Goal: Task Accomplishment & Management: Use online tool/utility

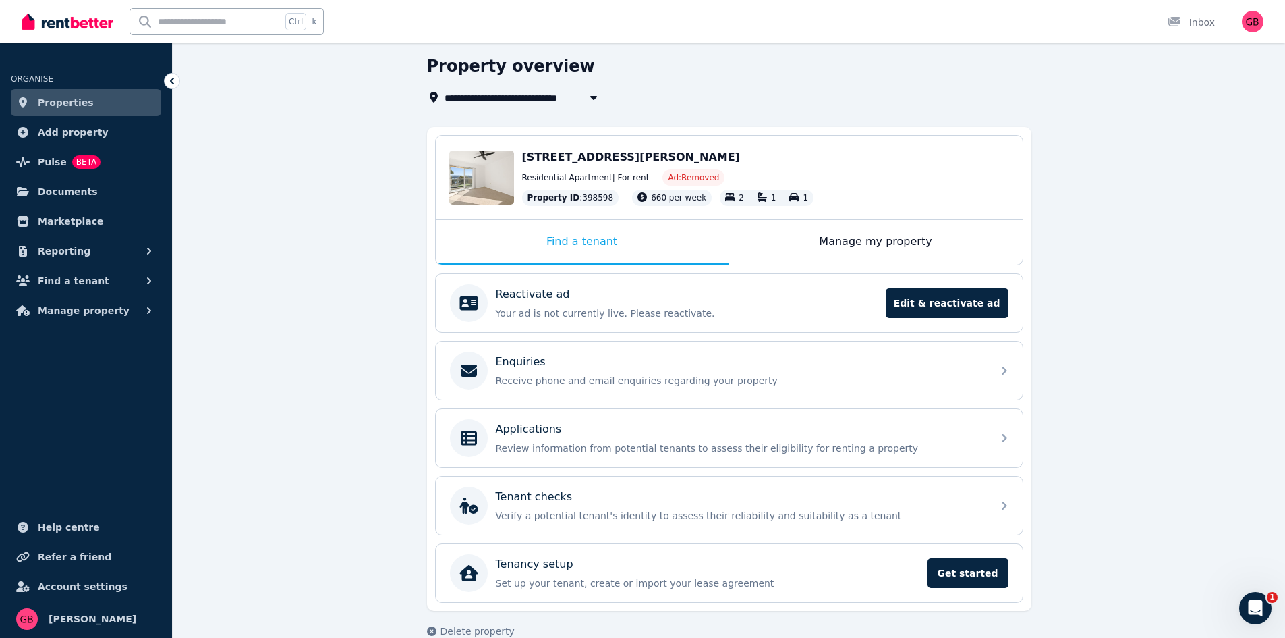
scroll to position [69, 0]
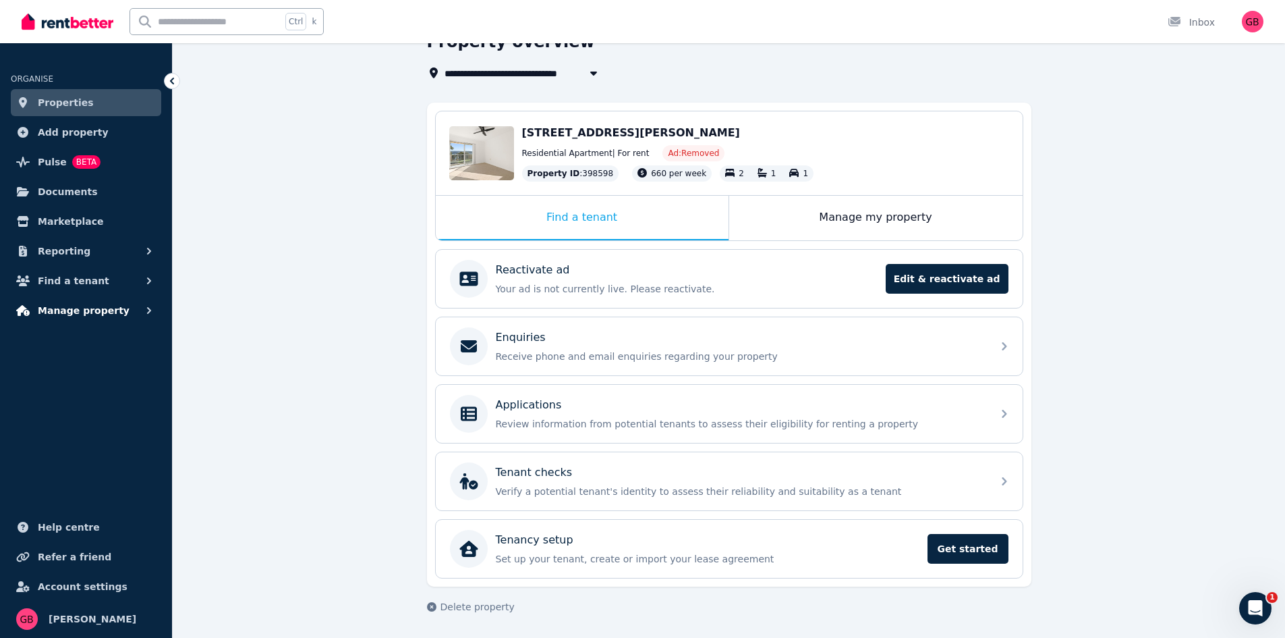
click at [148, 318] on button "Manage property" at bounding box center [86, 310] width 150 height 27
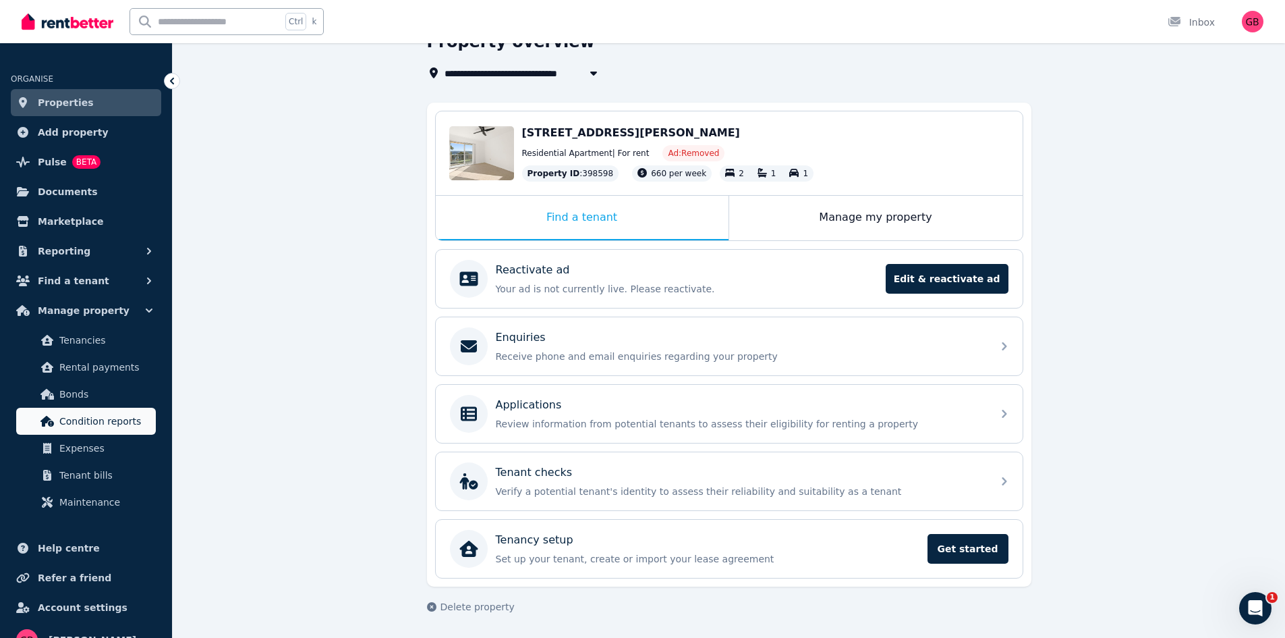
click at [120, 433] on link "Condition reports" at bounding box center [86, 421] width 140 height 27
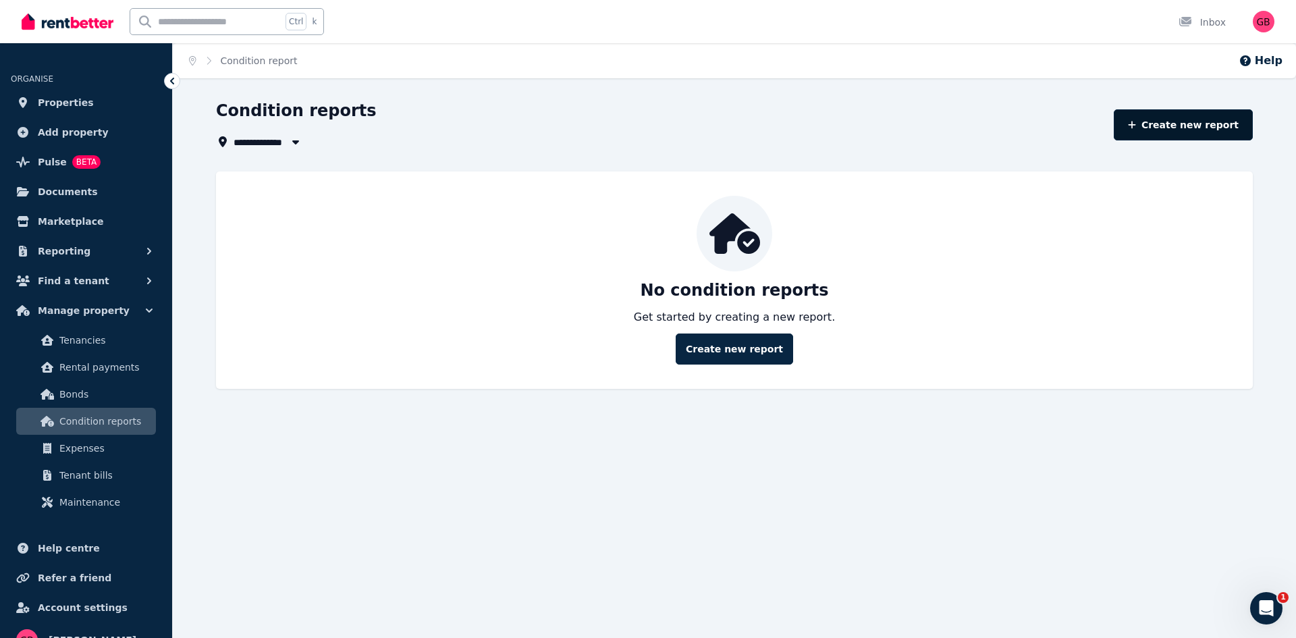
click at [1192, 126] on link "Create new report" at bounding box center [1182, 124] width 139 height 31
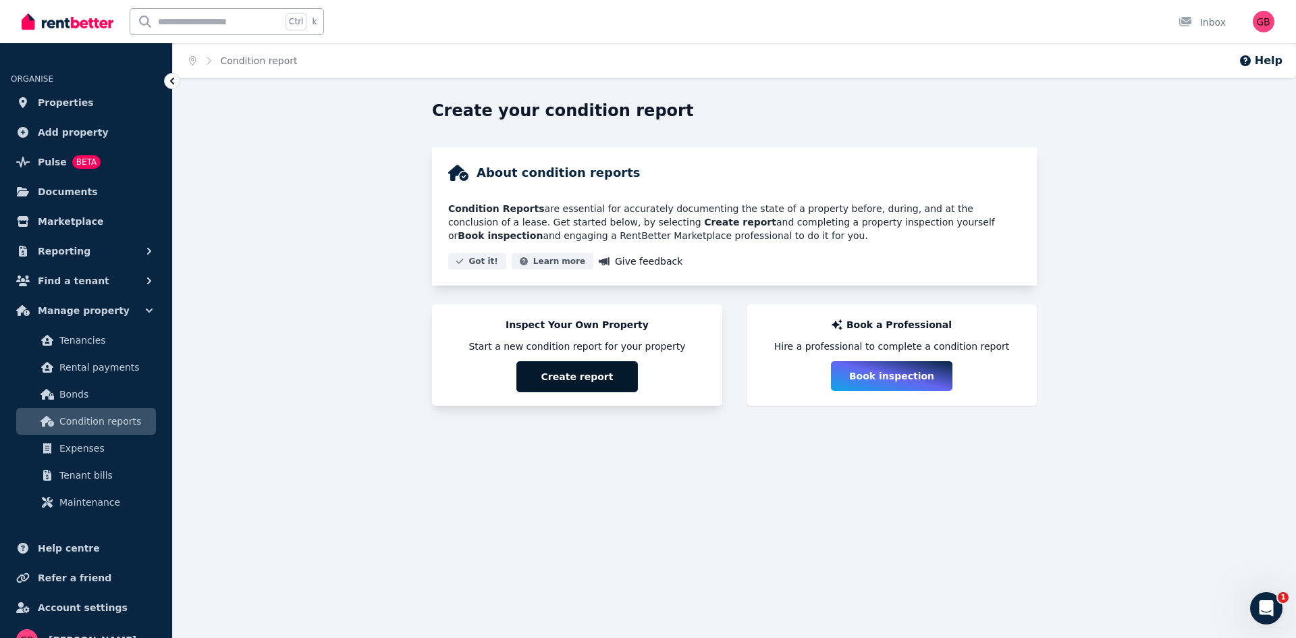
click at [570, 377] on button "Create report" at bounding box center [576, 376] width 121 height 31
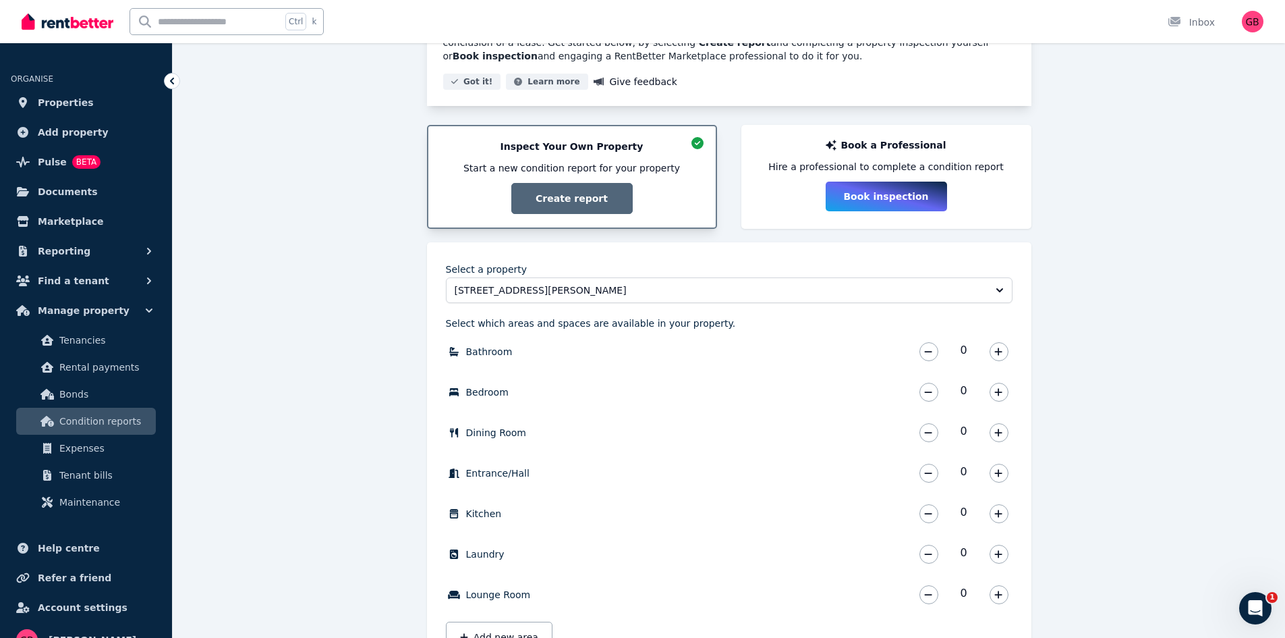
scroll to position [270, 0]
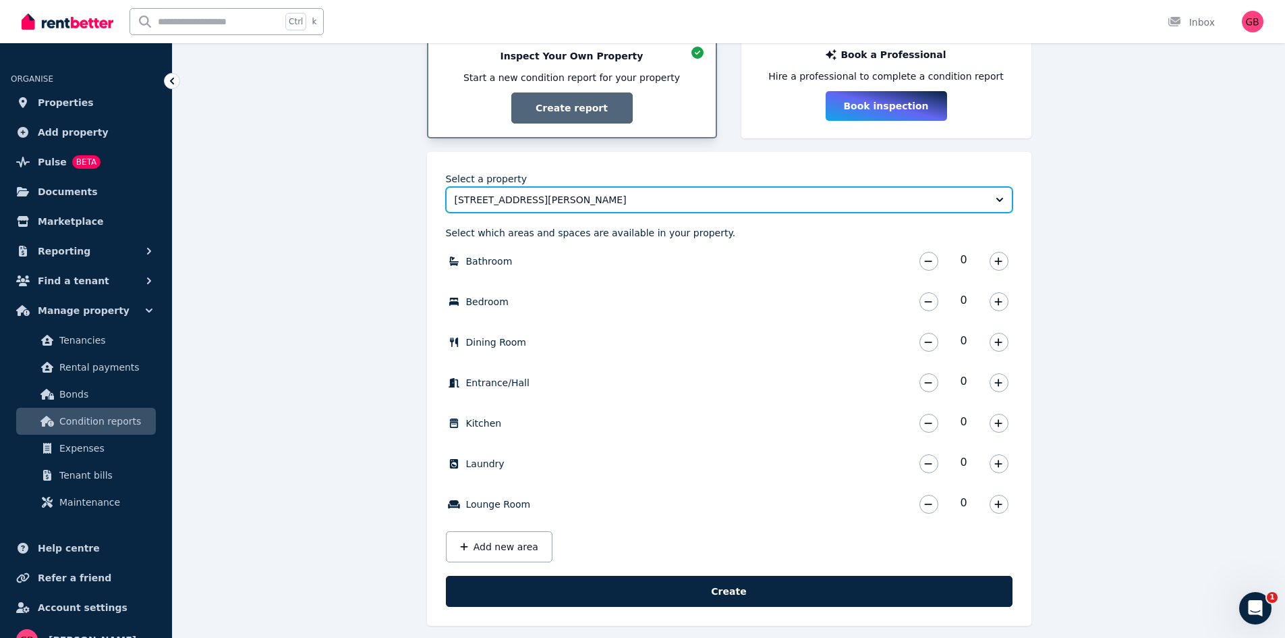
click at [457, 196] on span "[STREET_ADDRESS][PERSON_NAME]" at bounding box center [720, 199] width 530 height 13
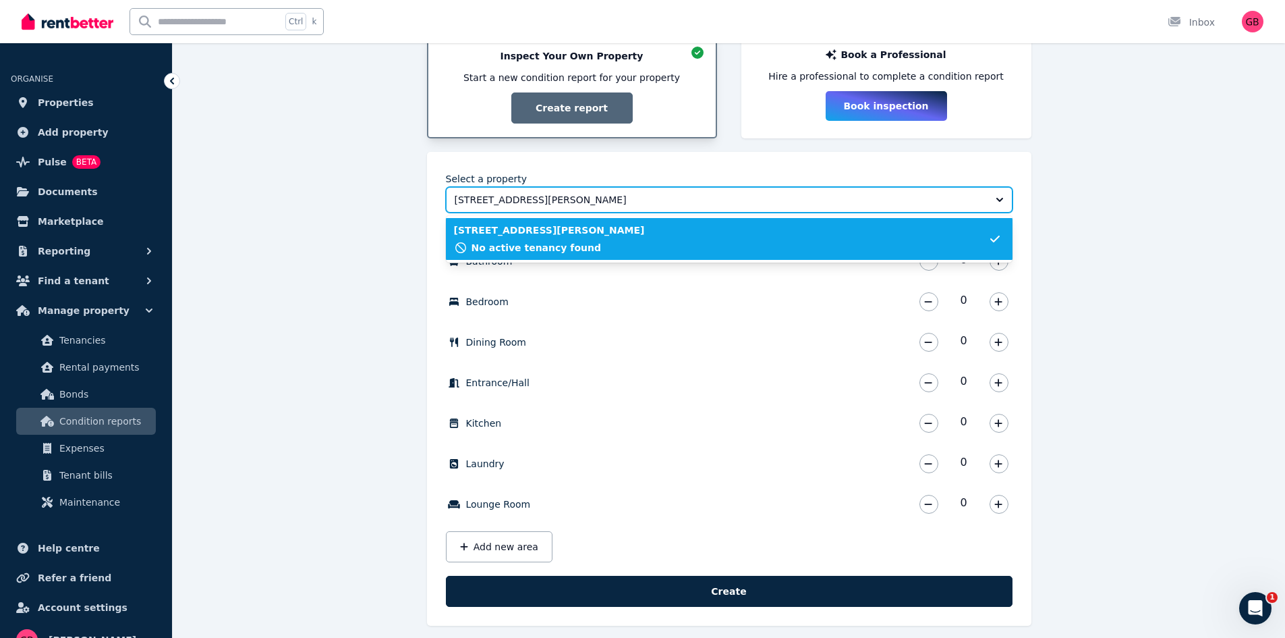
click at [457, 198] on span "[STREET_ADDRESS][PERSON_NAME]" at bounding box center [720, 199] width 530 height 13
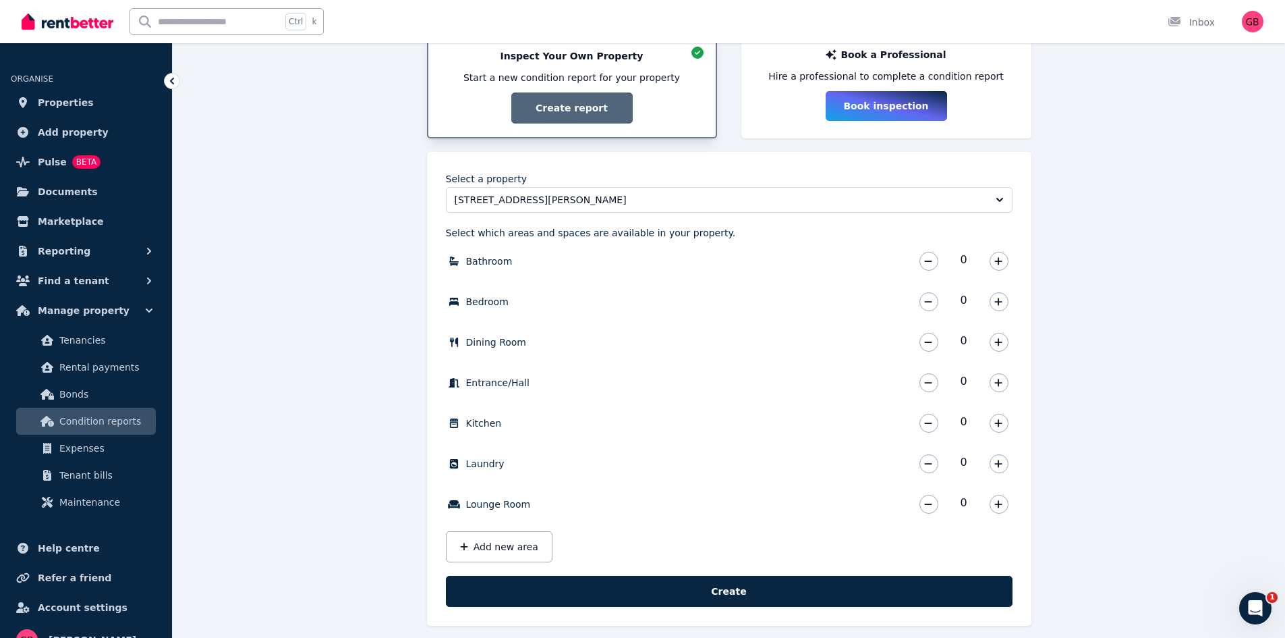
drag, startPoint x: 352, startPoint y: 205, endPoint x: 358, endPoint y: 210, distance: 7.7
click at [352, 205] on div "Create your condition report About condition reports Condition Reports are esse…" at bounding box center [729, 240] width 1113 height 820
click at [996, 265] on icon "button" at bounding box center [999, 260] width 8 height 9
click at [1000, 302] on icon "button" at bounding box center [999, 301] width 8 height 9
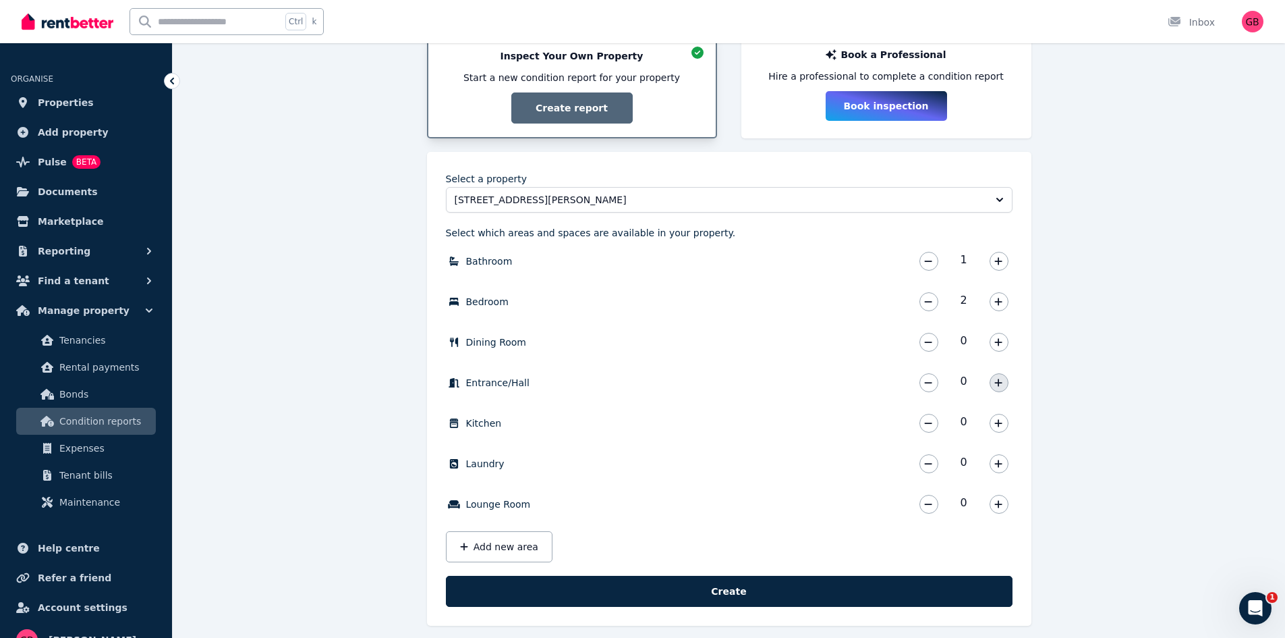
click at [996, 383] on icon "button" at bounding box center [999, 382] width 8 height 9
click at [1001, 422] on icon "button" at bounding box center [999, 422] width 8 height 9
click at [1003, 469] on button "button" at bounding box center [999, 463] width 19 height 19
click at [999, 499] on icon "button" at bounding box center [999, 503] width 8 height 9
click at [476, 545] on button "Add new area" at bounding box center [499, 546] width 107 height 31
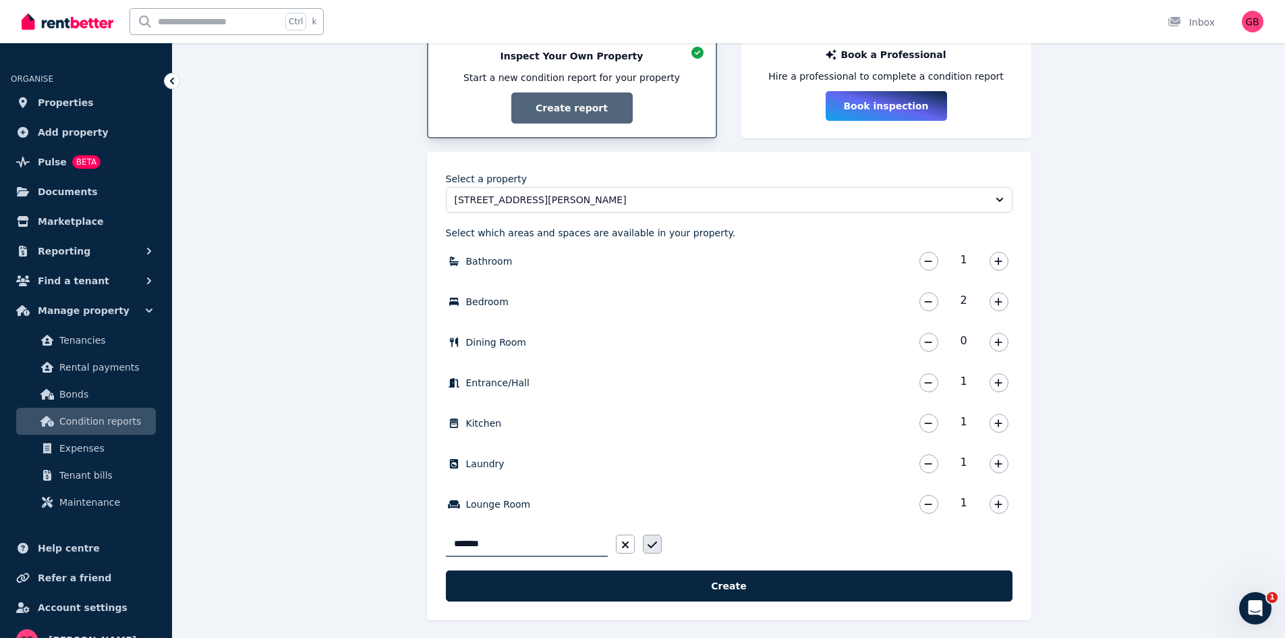
type input "*******"
click at [655, 542] on icon "button" at bounding box center [652, 544] width 9 height 11
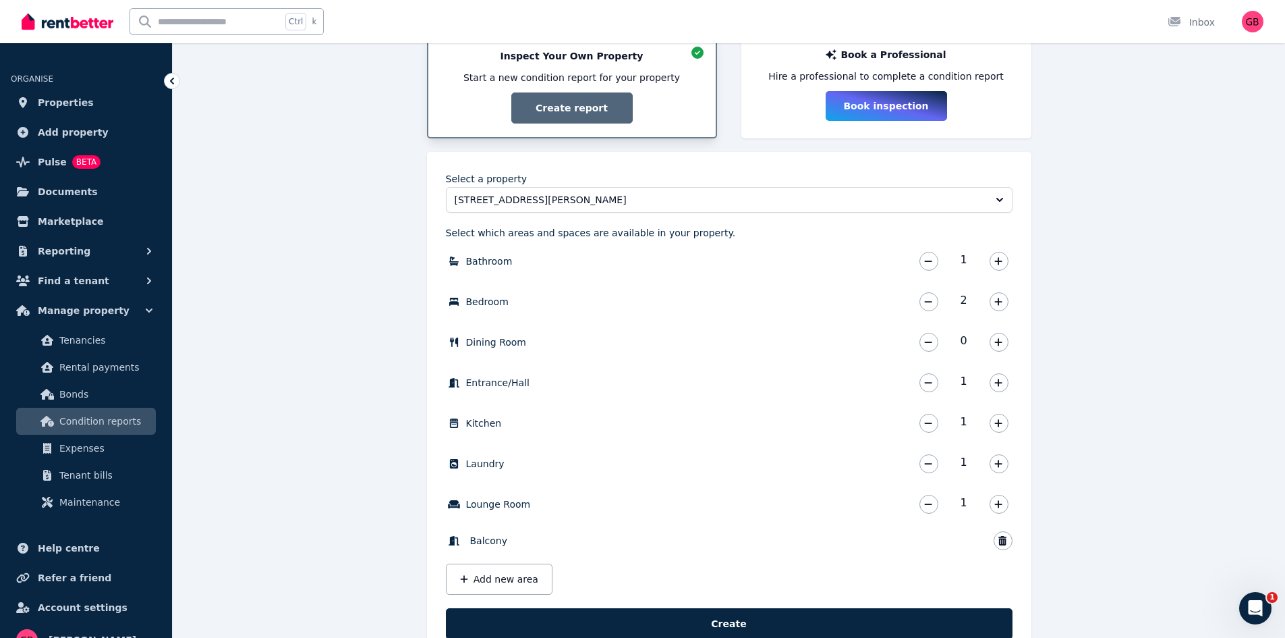
click at [344, 433] on div "Create your condition report About condition reports Condition Reports are esse…" at bounding box center [729, 256] width 1113 height 852
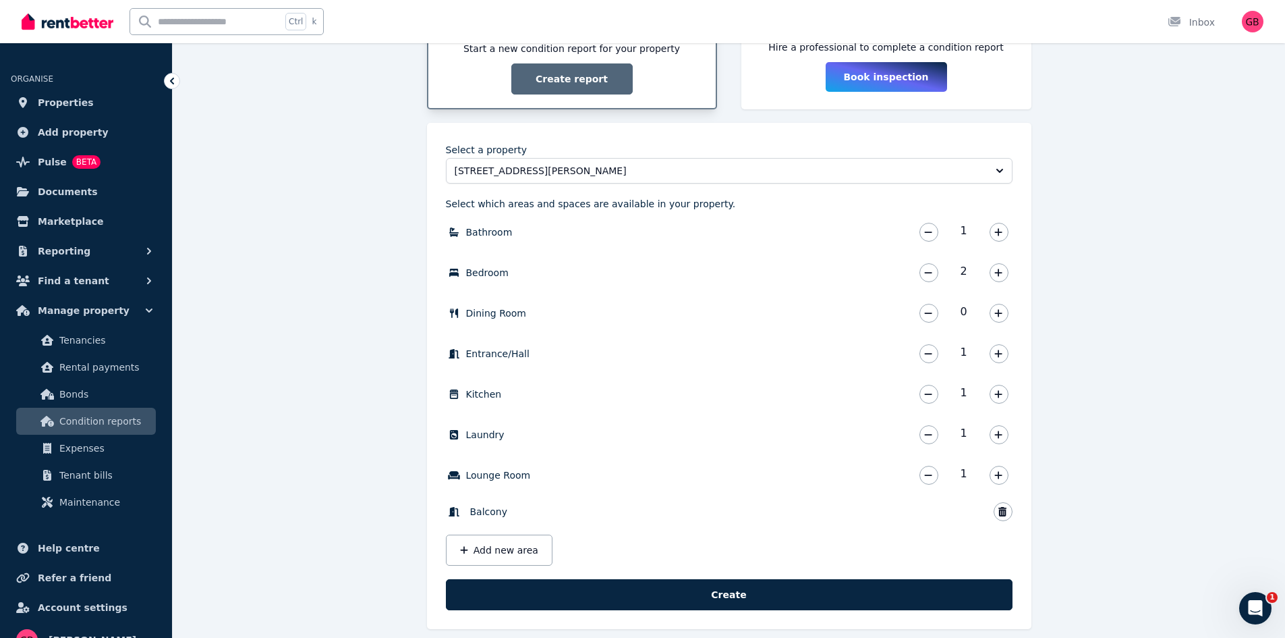
scroll to position [314, 0]
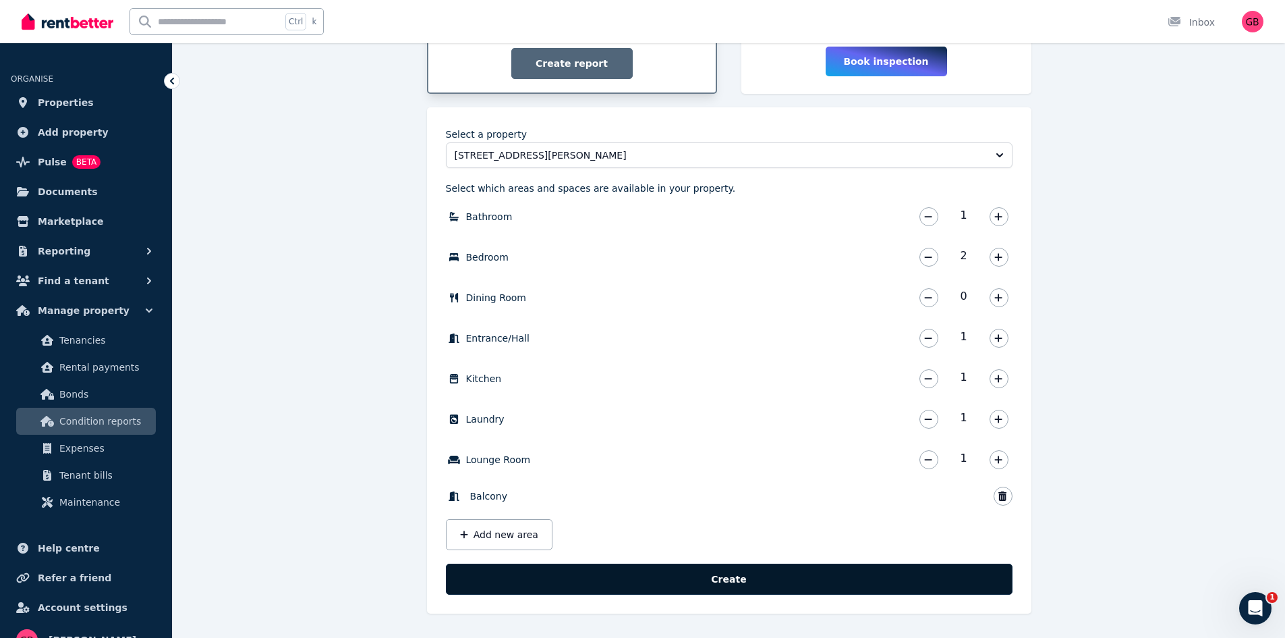
click at [814, 582] on button "Create" at bounding box center [729, 578] width 567 height 31
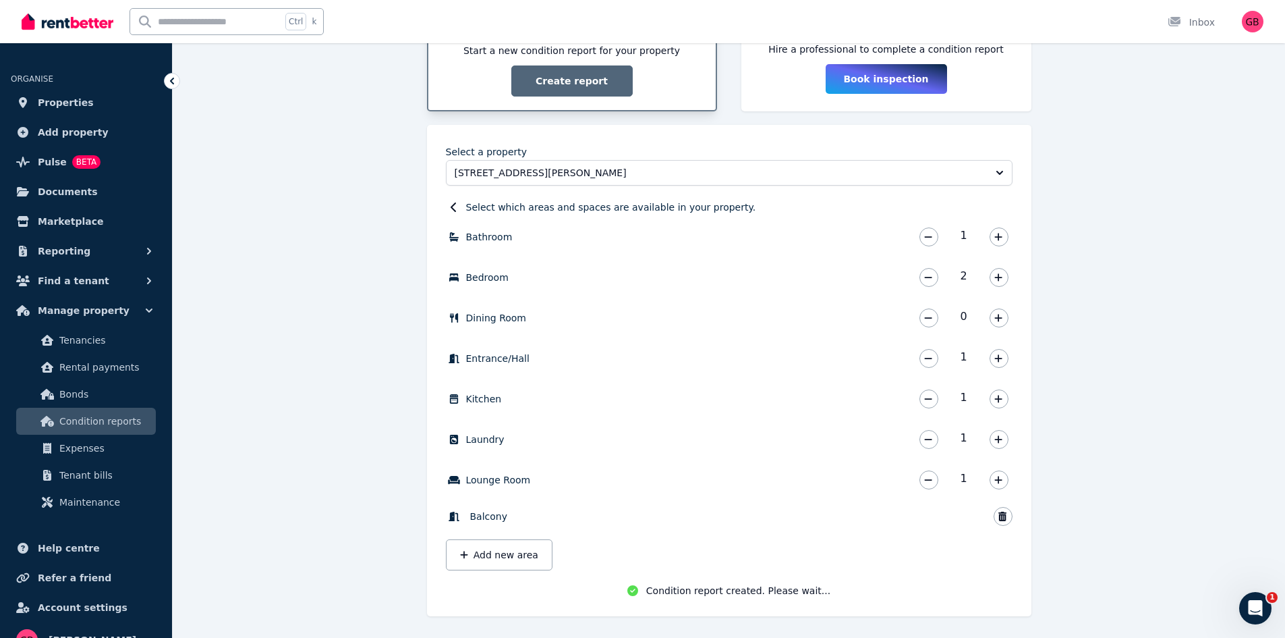
scroll to position [300, 0]
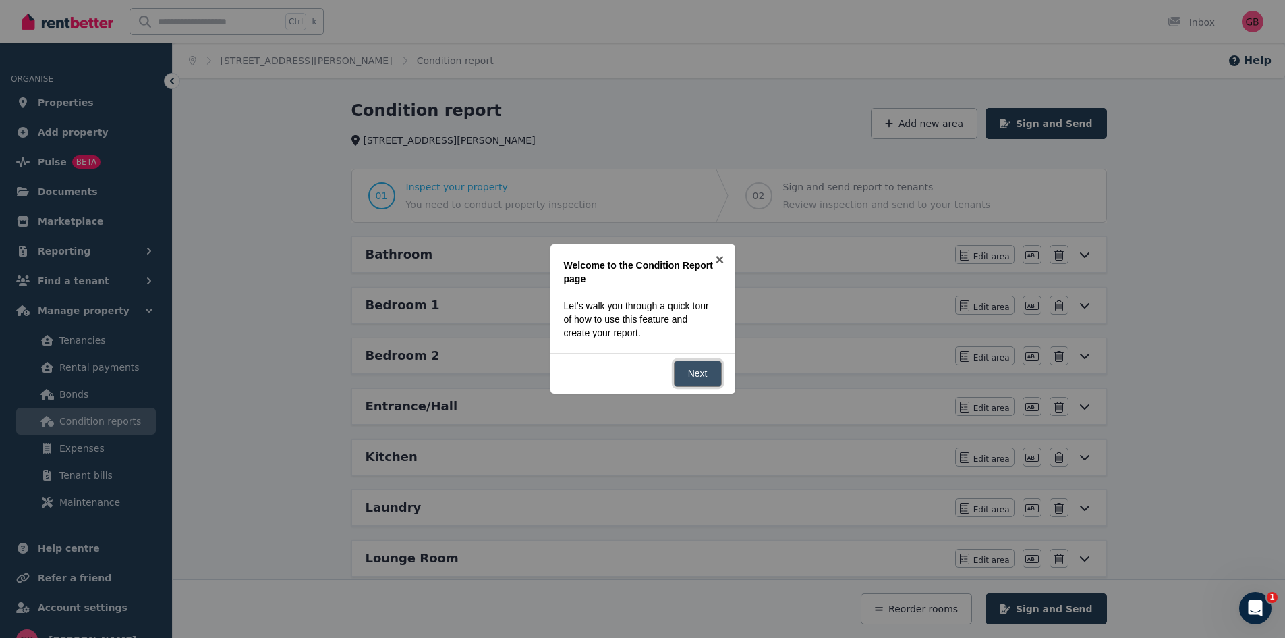
click at [709, 370] on link "Next" at bounding box center [698, 373] width 48 height 26
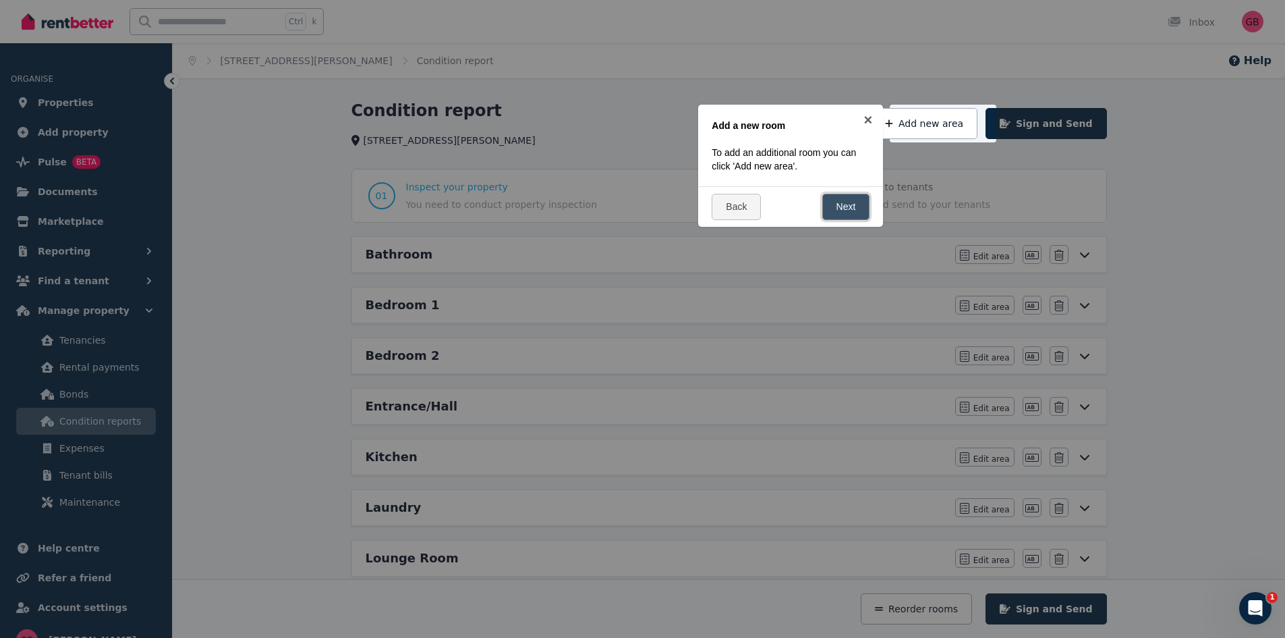
click at [856, 202] on link "Next" at bounding box center [847, 207] width 48 height 26
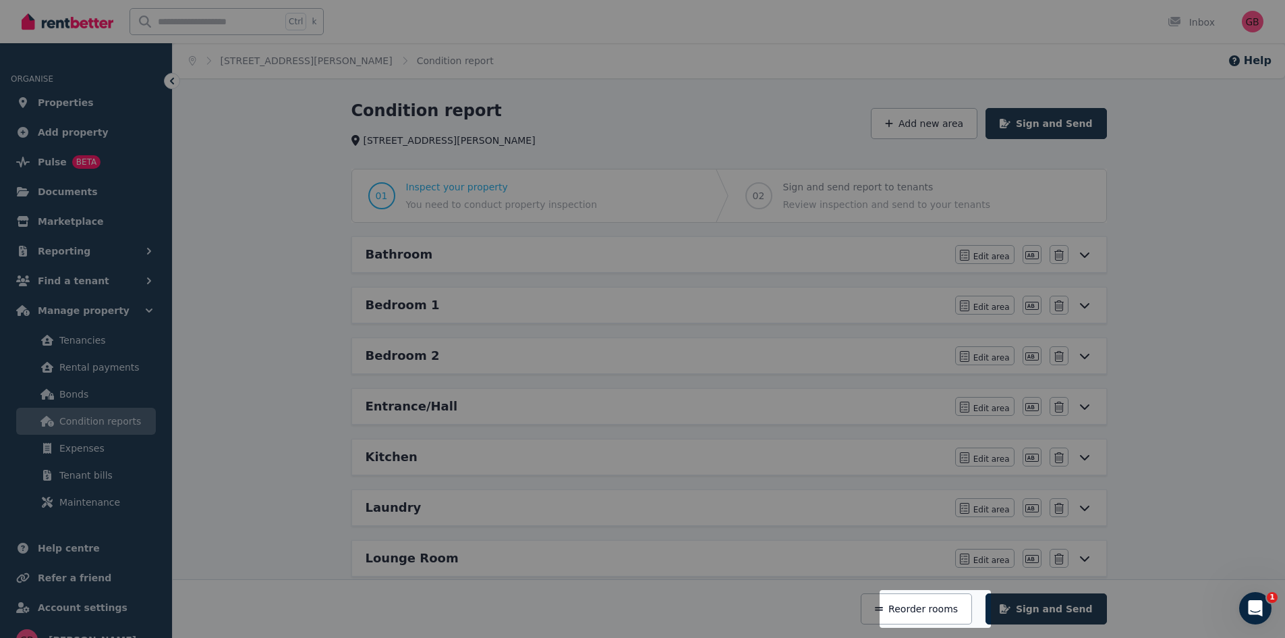
scroll to position [275, 0]
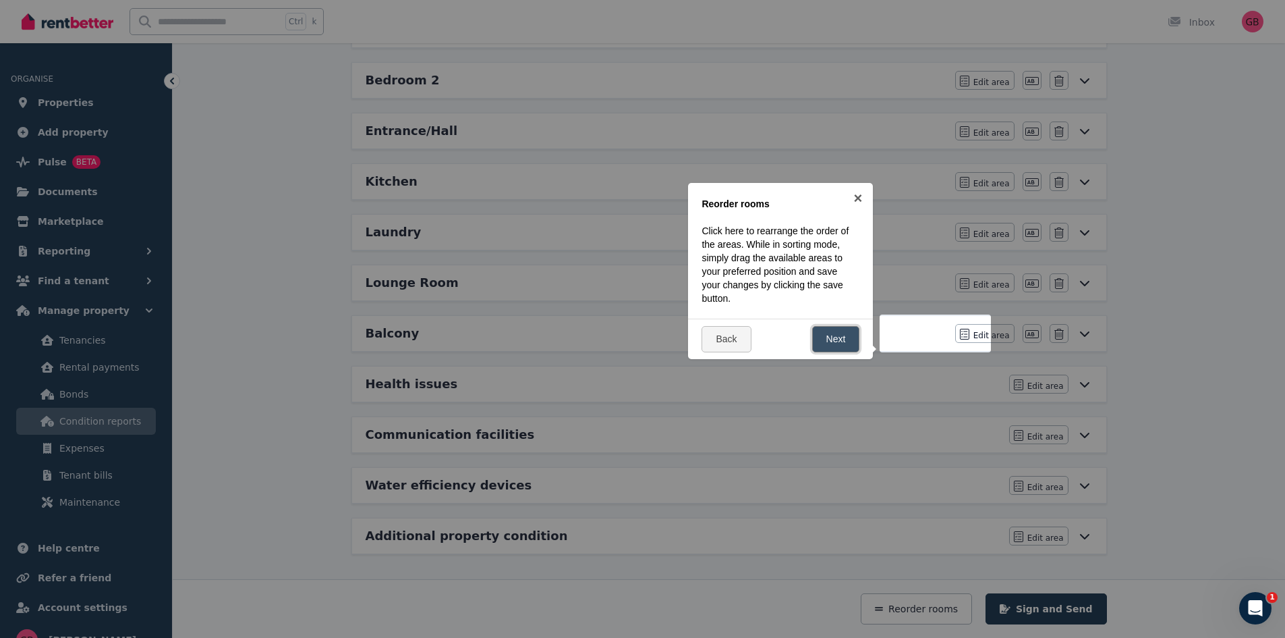
click at [829, 335] on link "Next" at bounding box center [836, 339] width 48 height 26
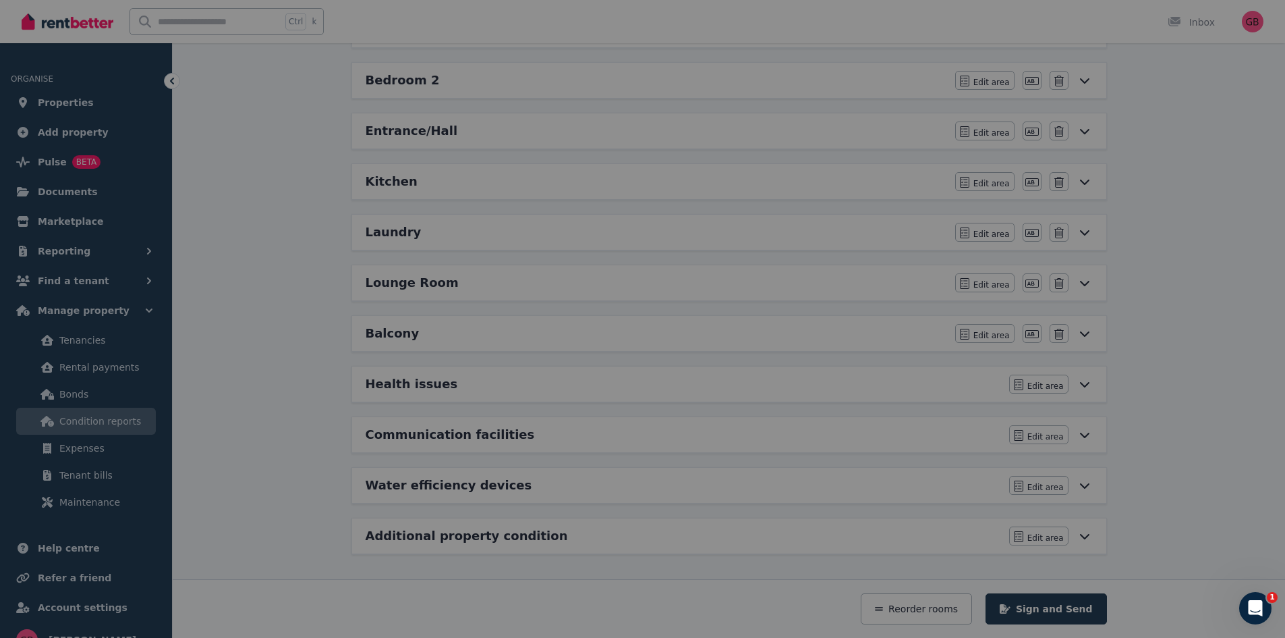
scroll to position [0, 0]
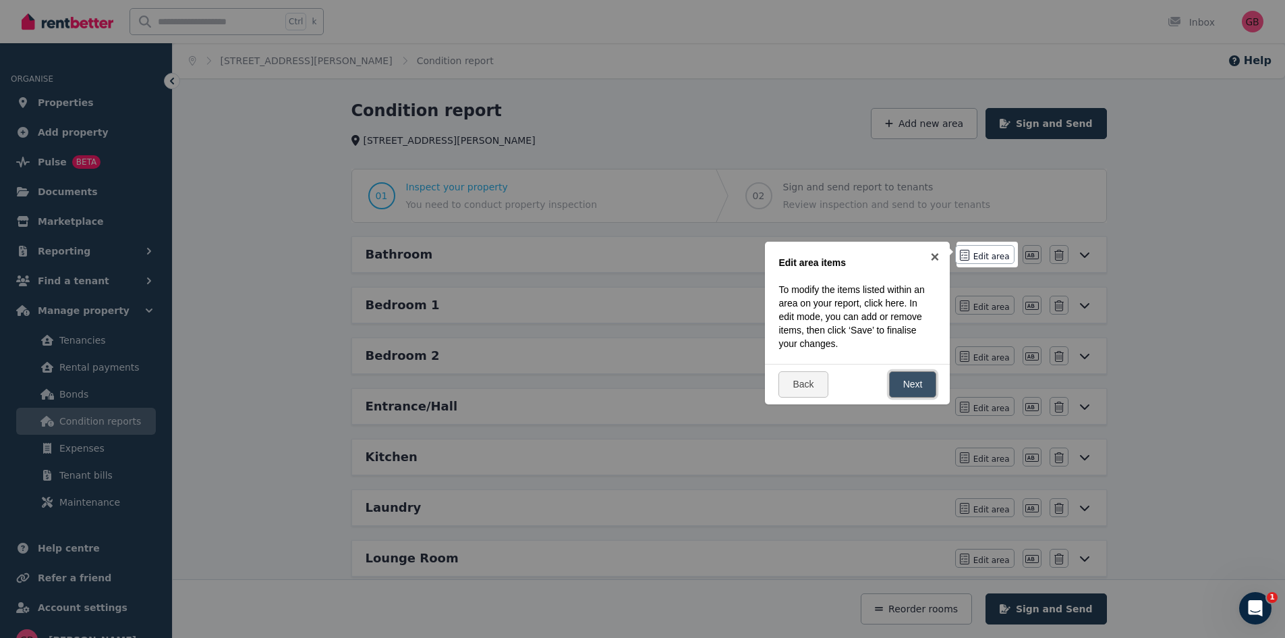
click at [919, 375] on link "Next" at bounding box center [913, 384] width 48 height 26
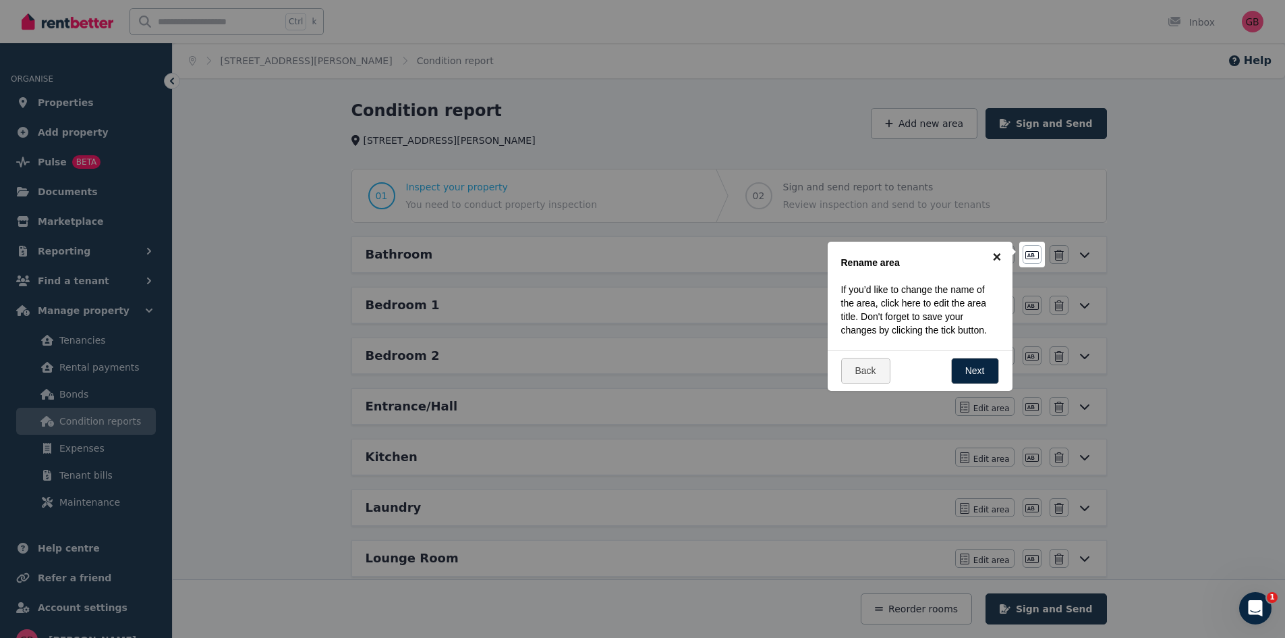
click at [997, 252] on link "×" at bounding box center [997, 257] width 30 height 30
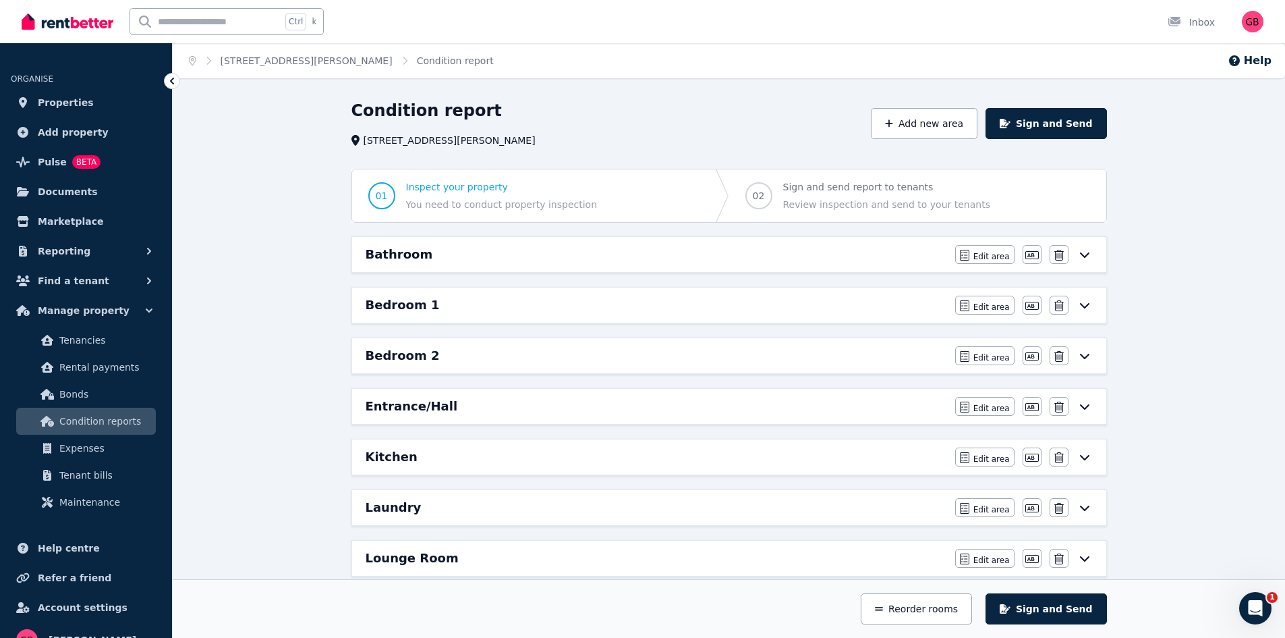
click at [1179, 345] on div "Condition report 13 [GEOGRAPHIC_DATA], [GEOGRAPHIC_DATA][PERSON_NAME] Add new a…" at bounding box center [729, 506] width 1113 height 813
drag, startPoint x: 413, startPoint y: 397, endPoint x: 439, endPoint y: 244, distance: 156.1
click at [433, 240] on div "Bathroom Edit area Edit area Edit name Delete Bedroom 1 Edit area Edit area Edi…" at bounding box center [729, 533] width 767 height 594
click at [626, 422] on div "Entrance/Hall Edit area Edit area Edit name [GEOGRAPHIC_DATA]" at bounding box center [729, 406] width 754 height 35
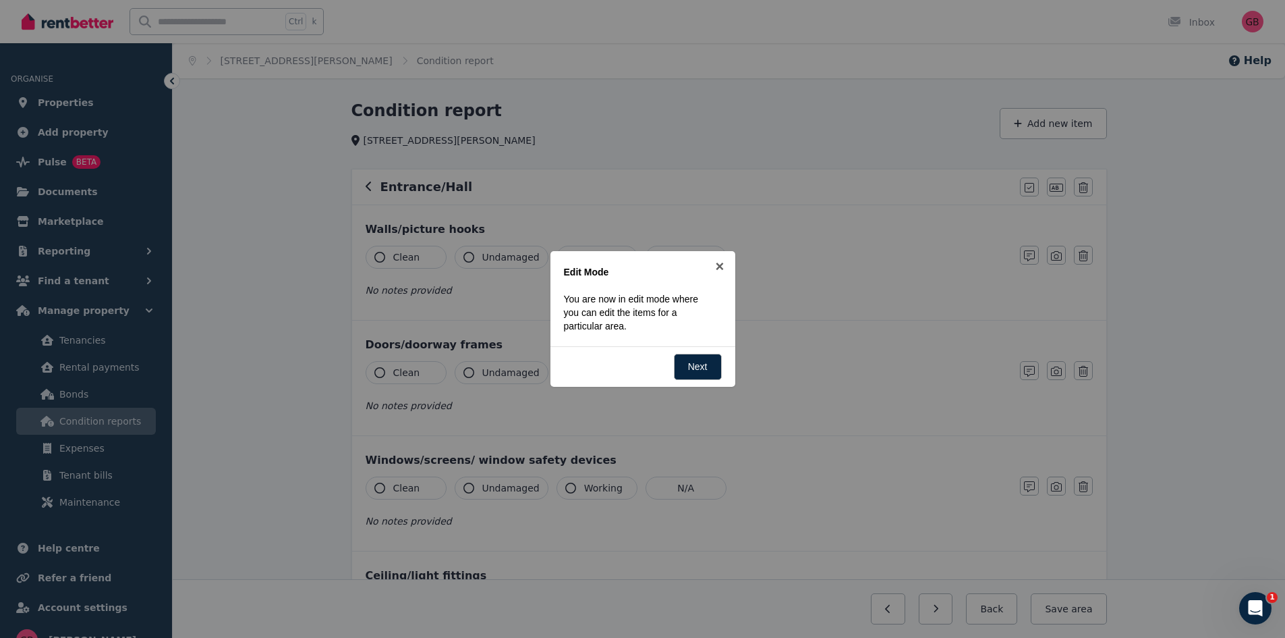
click at [1225, 280] on div at bounding box center [642, 319] width 1285 height 638
click at [718, 265] on link "×" at bounding box center [720, 266] width 30 height 30
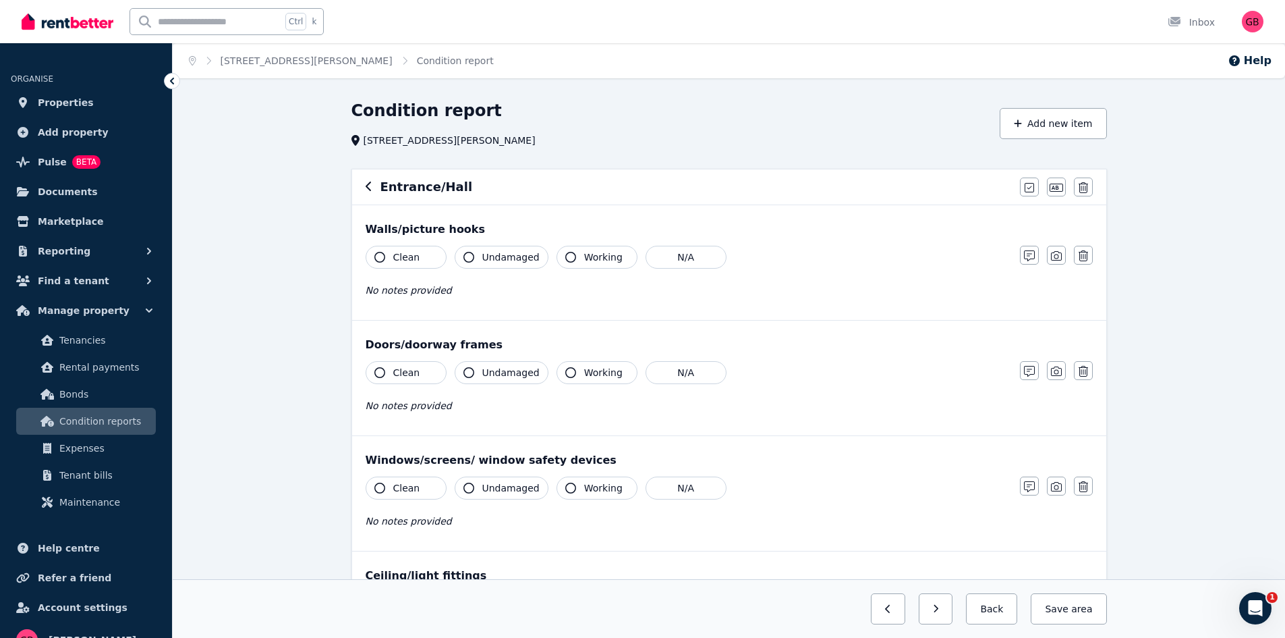
click at [363, 183] on div "Entrance/[PERSON_NAME] all items as good Edit name Delete" at bounding box center [729, 186] width 754 height 35
click at [368, 188] on icon "button" at bounding box center [369, 186] width 7 height 11
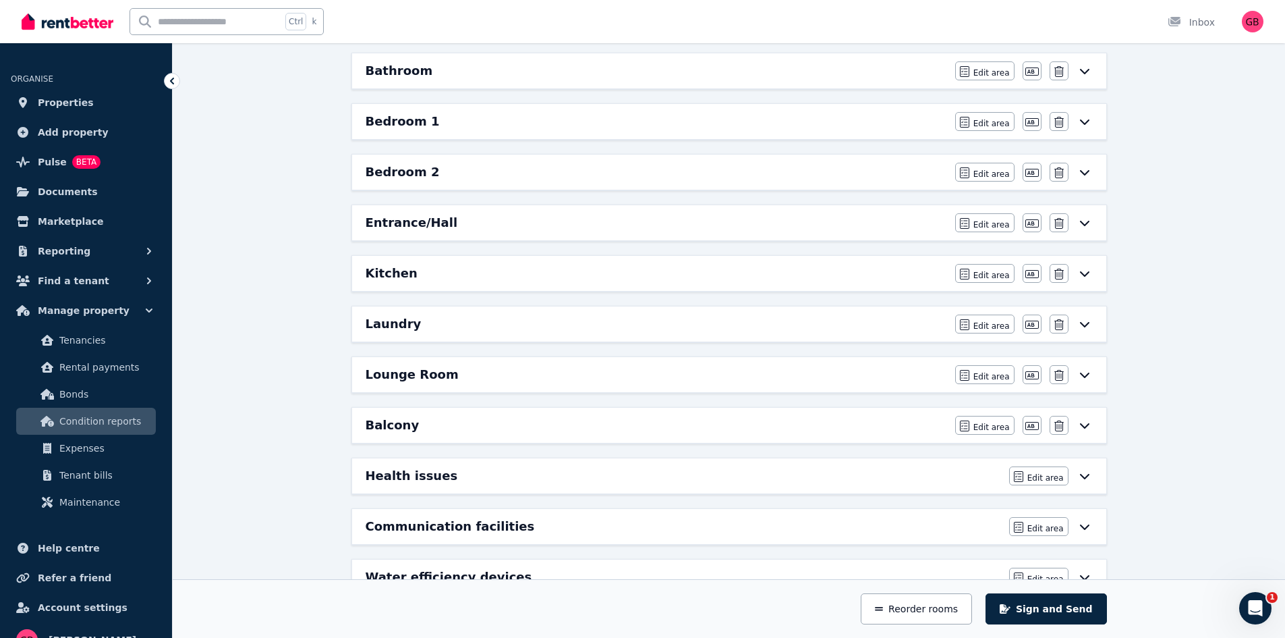
scroll to position [202, 0]
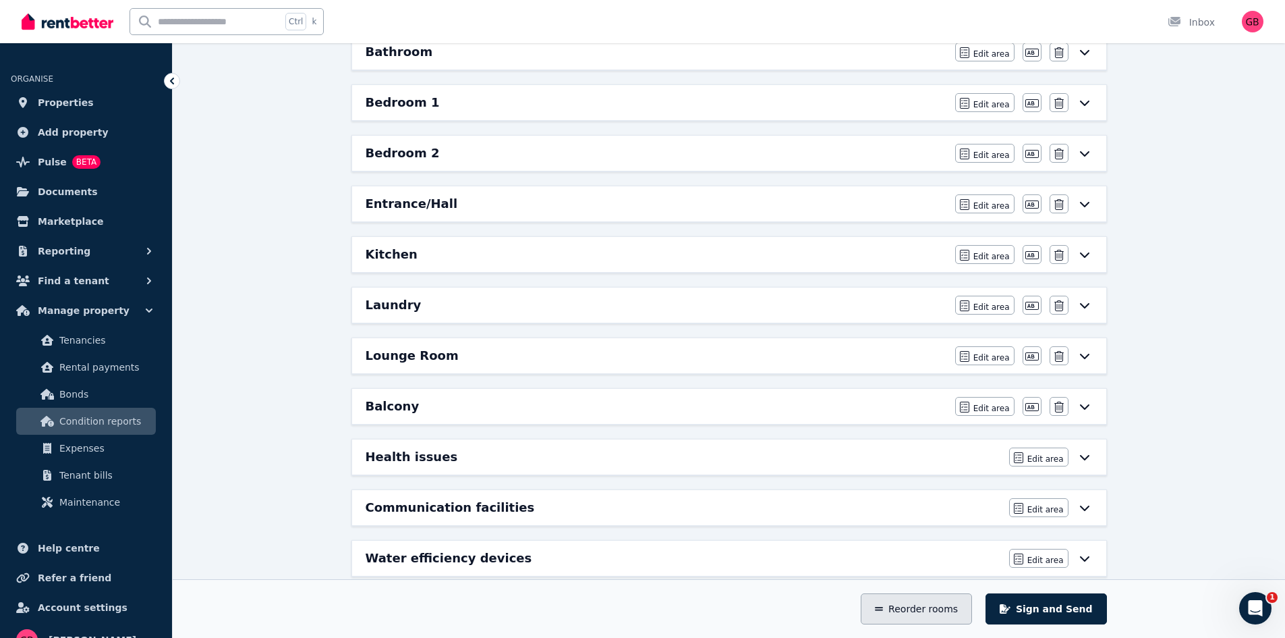
click at [947, 612] on button "Reorder rooms" at bounding box center [916, 608] width 111 height 31
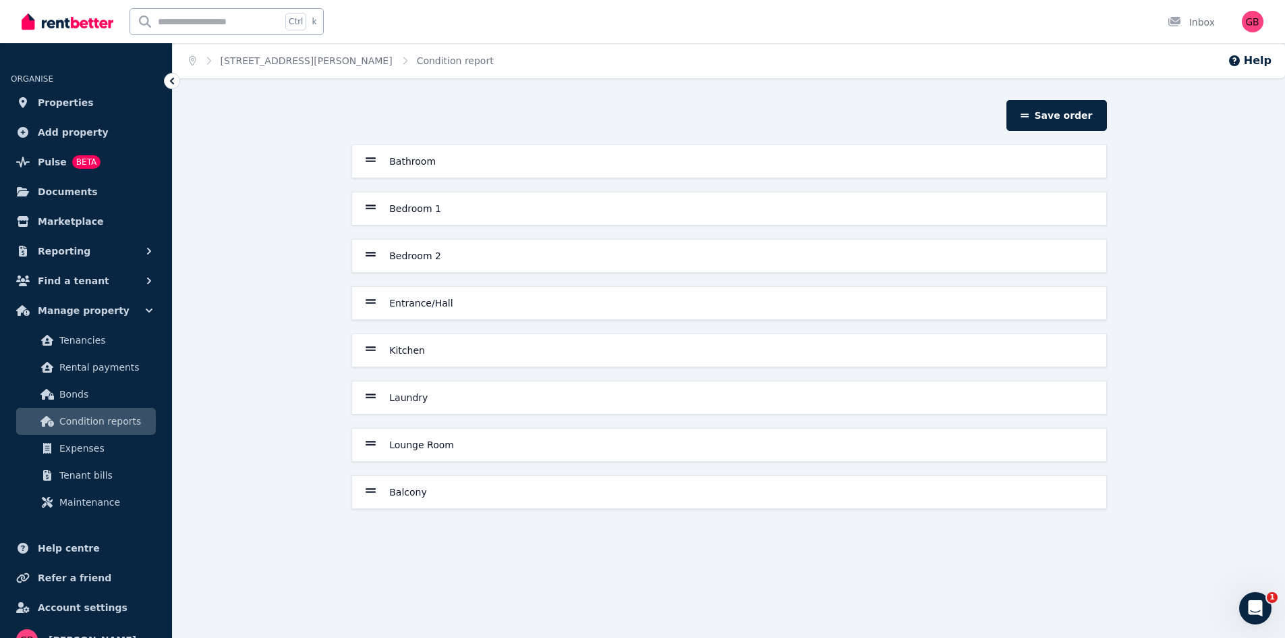
scroll to position [0, 0]
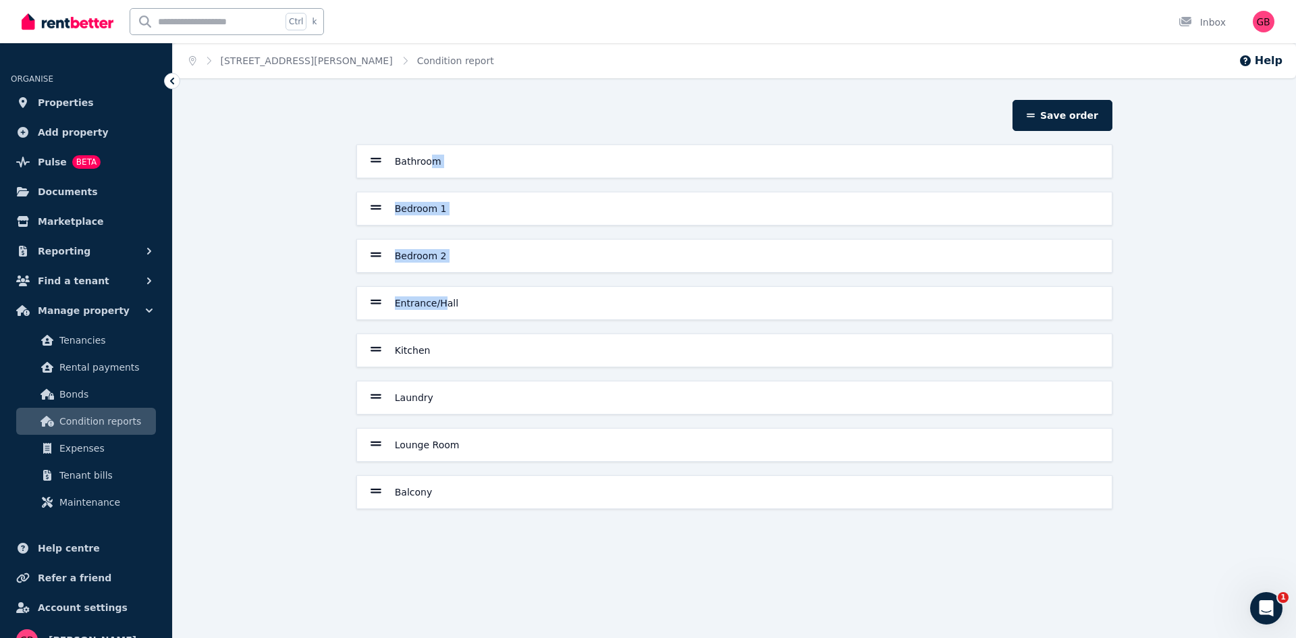
drag, startPoint x: 439, startPoint y: 300, endPoint x: 428, endPoint y: 144, distance: 155.6
click at [428, 144] on div "Bathroom Bedroom 1 Bedroom 2 Entrance/Hall Kitchen Laundry Lounge Room Balcony" at bounding box center [734, 326] width 767 height 364
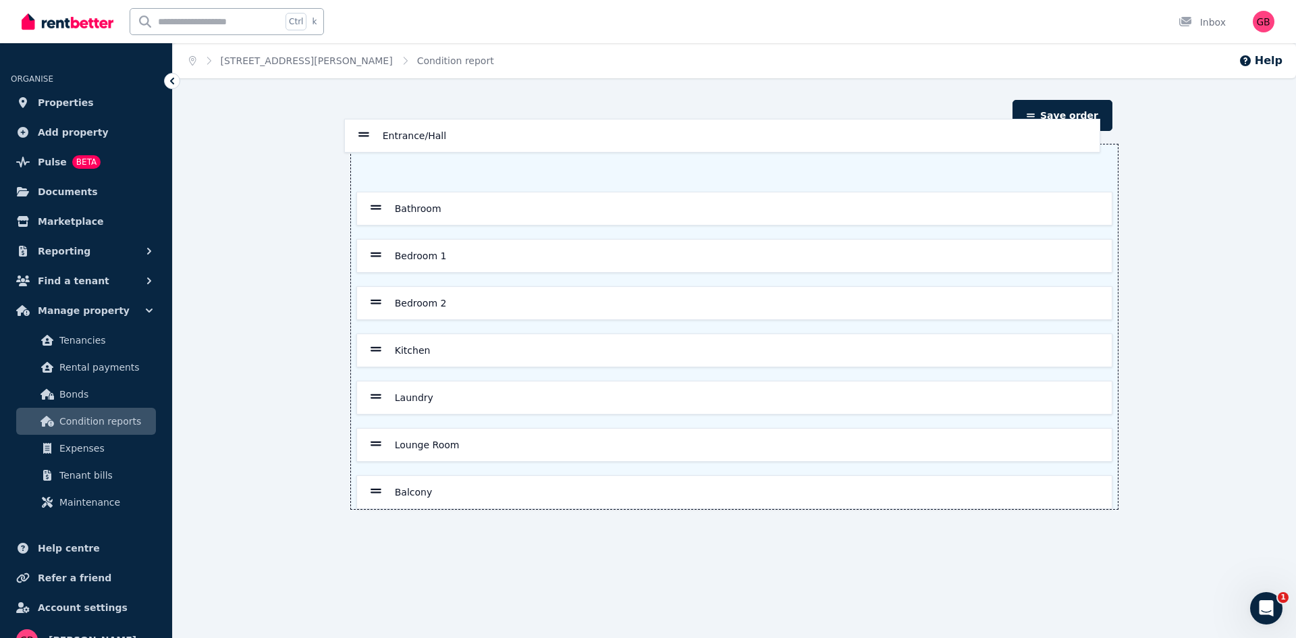
drag, startPoint x: 378, startPoint y: 303, endPoint x: 366, endPoint y: 130, distance: 173.8
click at [366, 130] on section "Save order Bathroom Bedroom 1 Bedroom 2 Entrance/Hall Kitchen Laundry Lounge Ro…" at bounding box center [734, 316] width 767 height 433
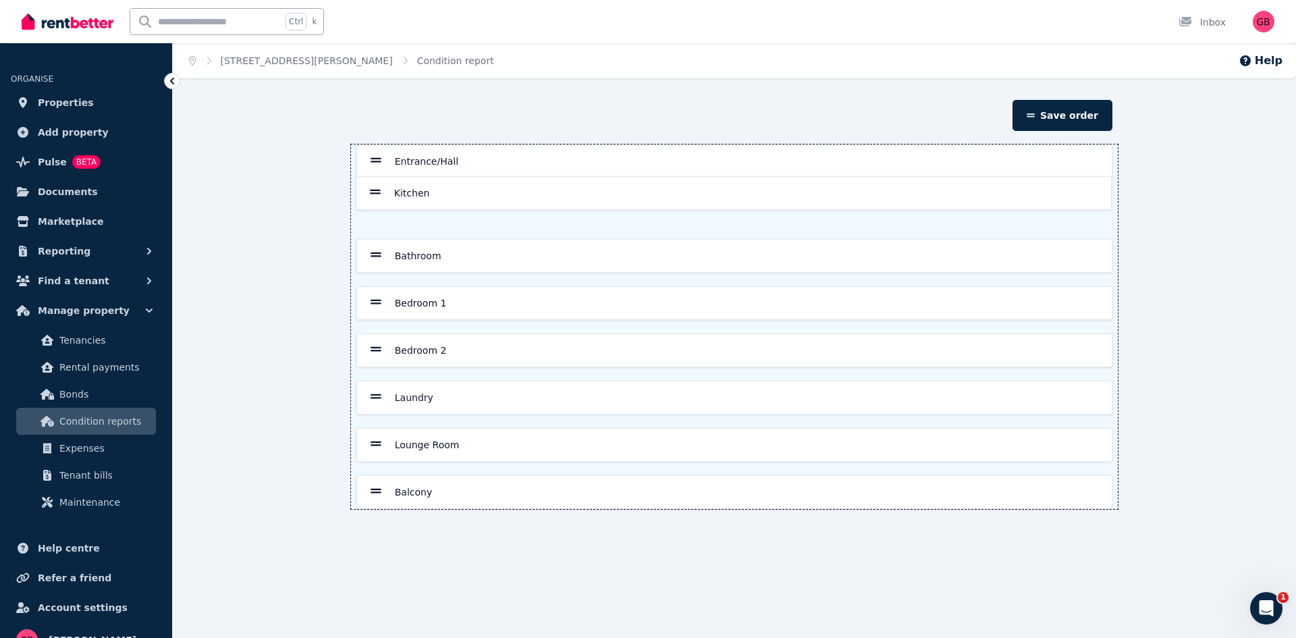
drag, startPoint x: 375, startPoint y: 269, endPoint x: 371, endPoint y: 188, distance: 80.4
click at [371, 188] on div "Entrance/Hall Bathroom Bedroom 1 Bedroom 2 Kitchen Laundry Lounge Room Balcony" at bounding box center [734, 326] width 767 height 364
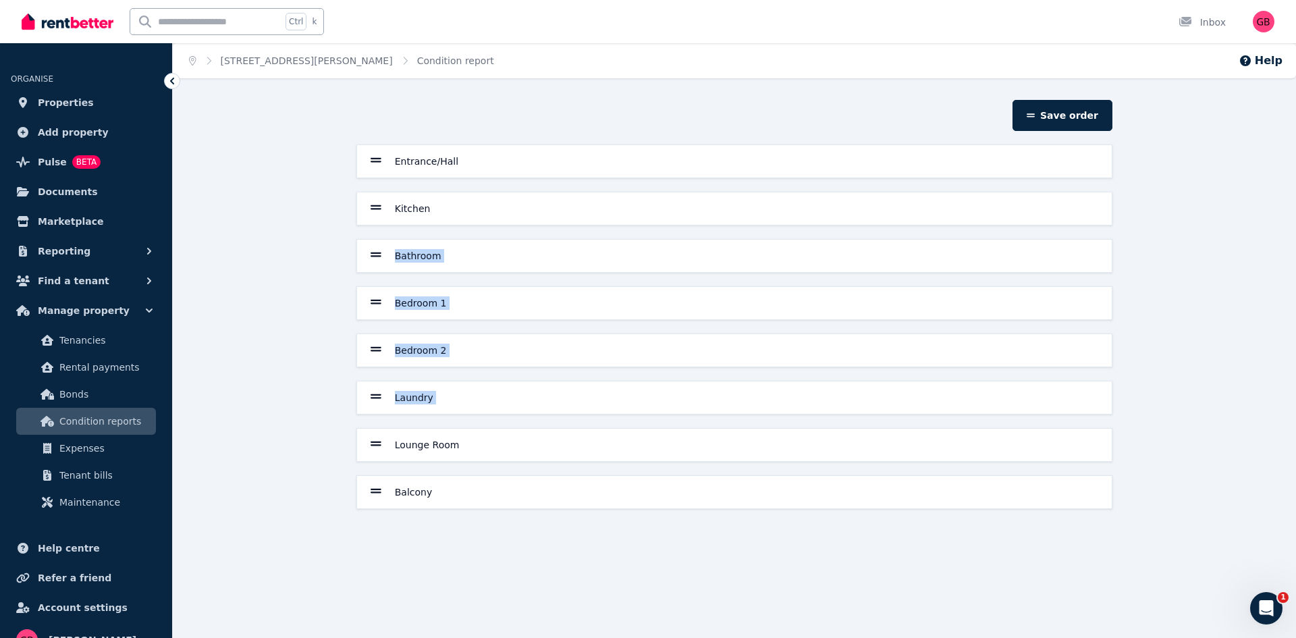
drag, startPoint x: 368, startPoint y: 448, endPoint x: 366, endPoint y: 246, distance: 202.4
click at [366, 242] on div "Entrance/Hall Kitchen Bathroom Bedroom 1 Bedroom 2 Laundry Lounge Room Balcony" at bounding box center [734, 326] width 767 height 364
drag, startPoint x: 377, startPoint y: 448, endPoint x: 377, endPoint y: 248, distance: 199.7
click at [377, 248] on div "Entrance/Hall Kitchen Bathroom Bedroom 1 Bedroom 2 Laundry Lounge Room Balcony" at bounding box center [734, 326] width 767 height 364
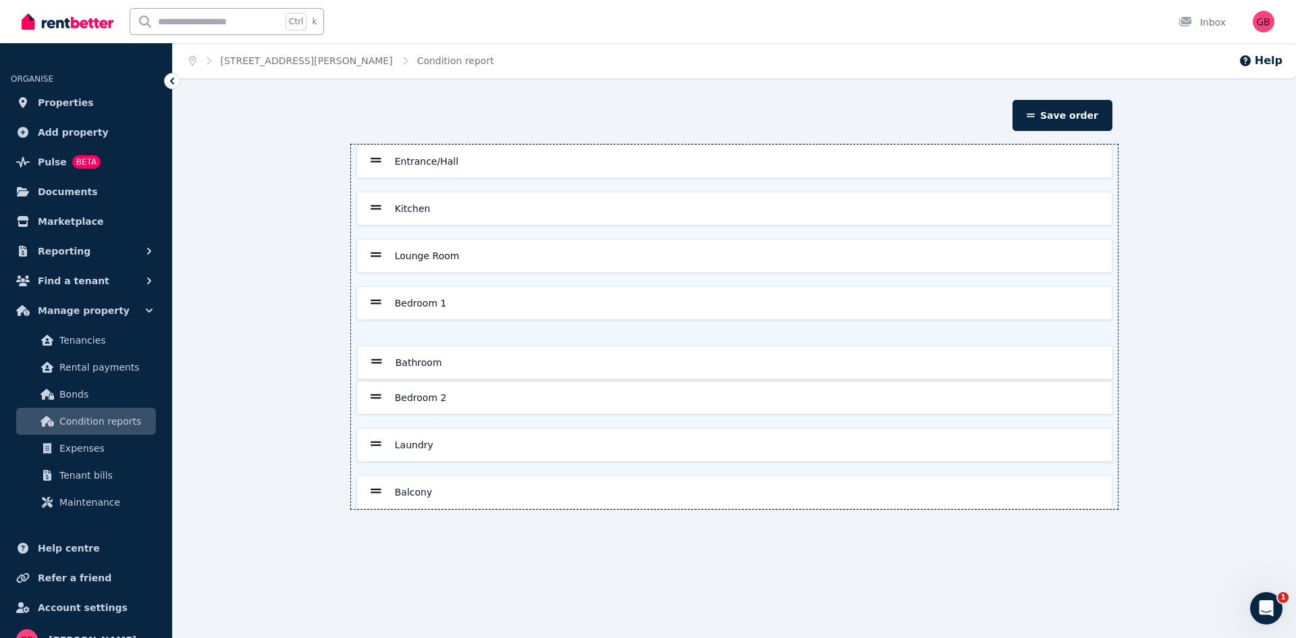
drag, startPoint x: 374, startPoint y: 306, endPoint x: 375, endPoint y: 366, distance: 60.7
click at [375, 368] on div "Entrance/Hall Kitchen Lounge Room Bathroom Bedroom 1 Bedroom 2 Laundry Balcony" at bounding box center [734, 326] width 767 height 364
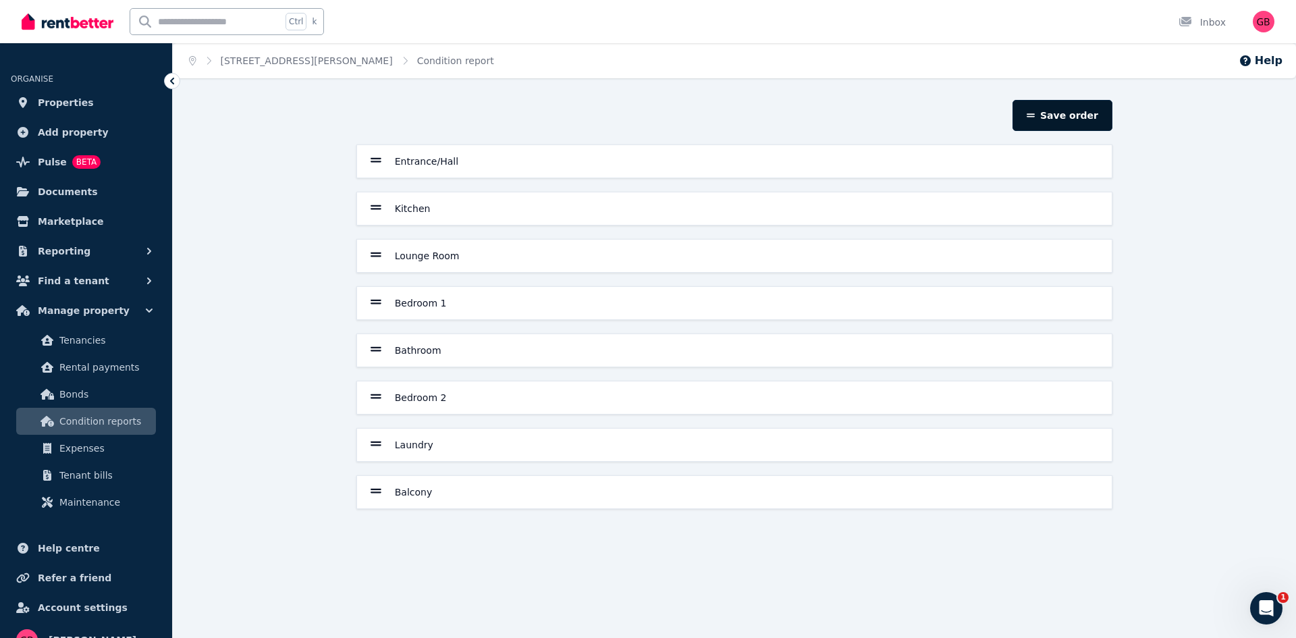
click at [1086, 112] on button "Save order" at bounding box center [1062, 115] width 100 height 31
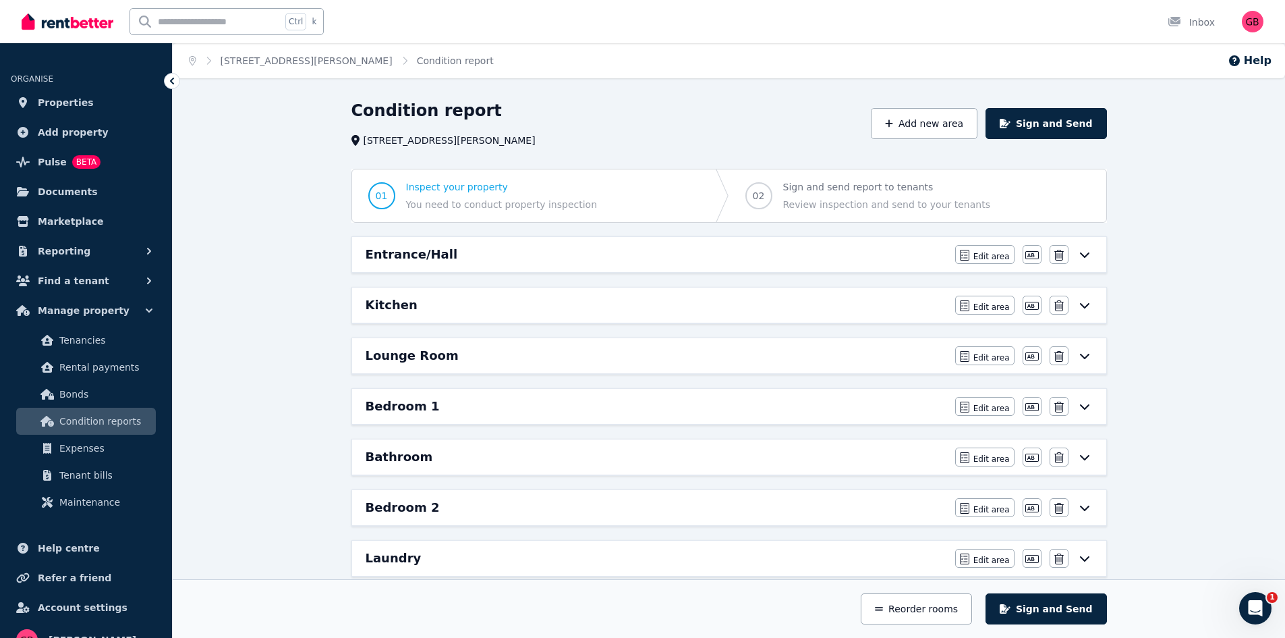
click at [756, 194] on span "02" at bounding box center [759, 195] width 12 height 13
click at [1082, 259] on icon at bounding box center [1085, 254] width 16 height 11
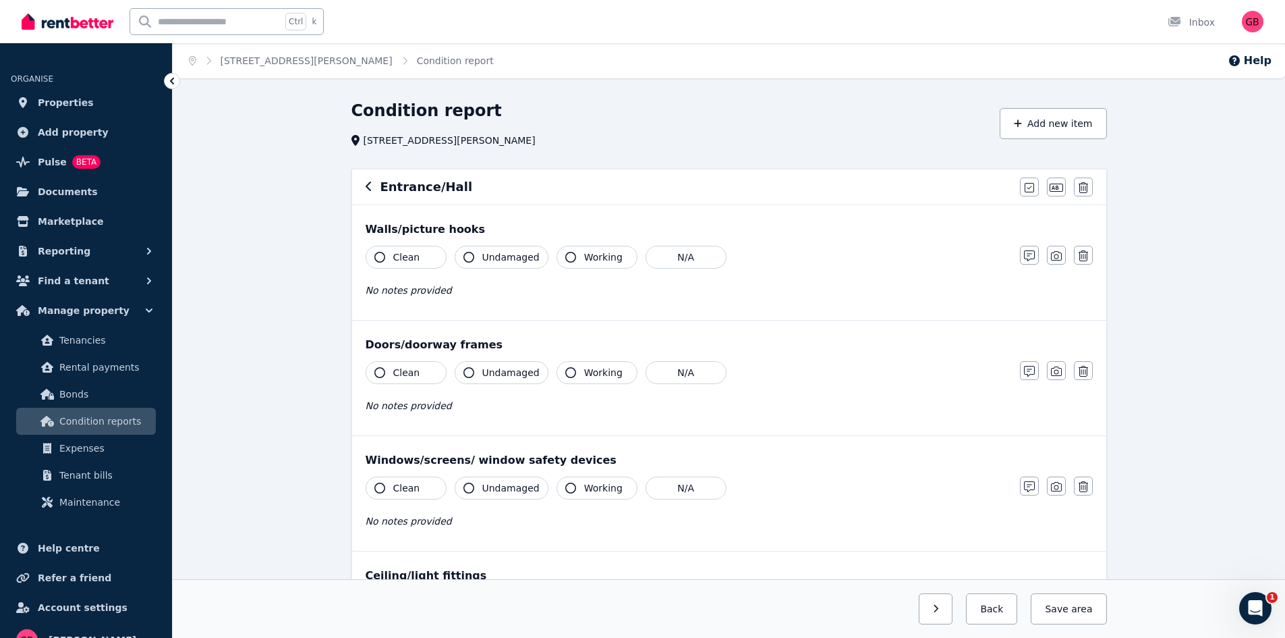
click at [364, 184] on div "Entrance/[PERSON_NAME] all items as good Edit name Delete" at bounding box center [729, 186] width 754 height 35
click at [368, 186] on icon "button" at bounding box center [369, 186] width 7 height 11
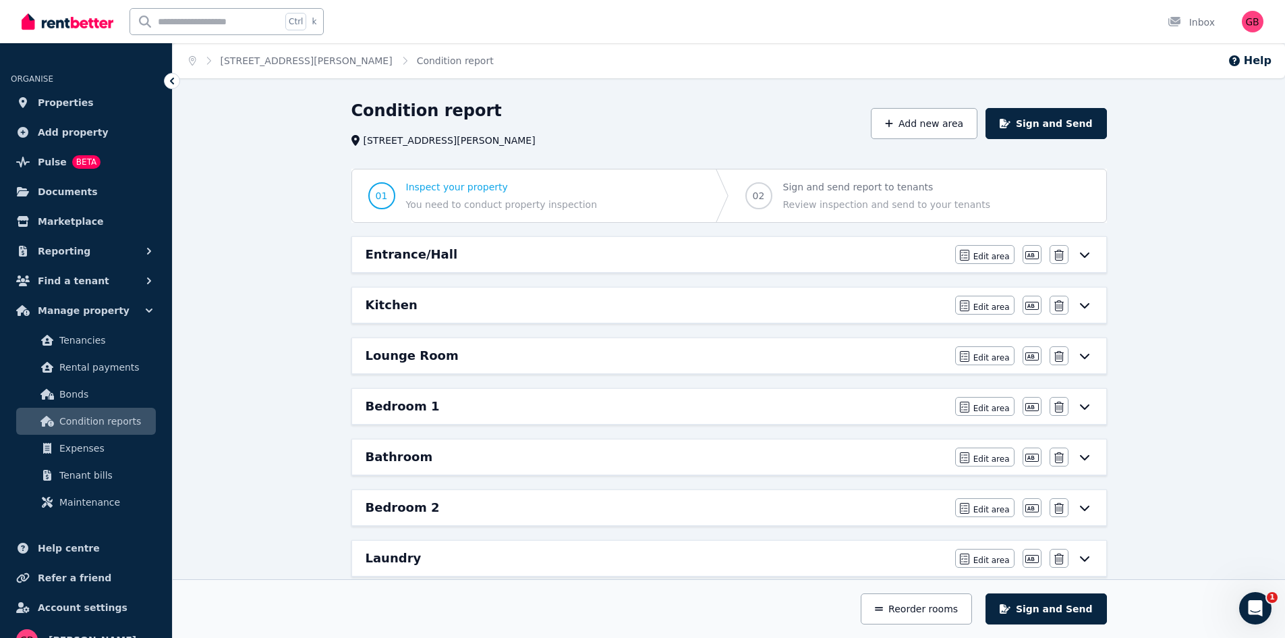
click at [298, 178] on div "Condition report 13 [GEOGRAPHIC_DATA], [GEOGRAPHIC_DATA][PERSON_NAME] Add new a…" at bounding box center [729, 506] width 1113 height 813
